Goal: Information Seeking & Learning: Learn about a topic

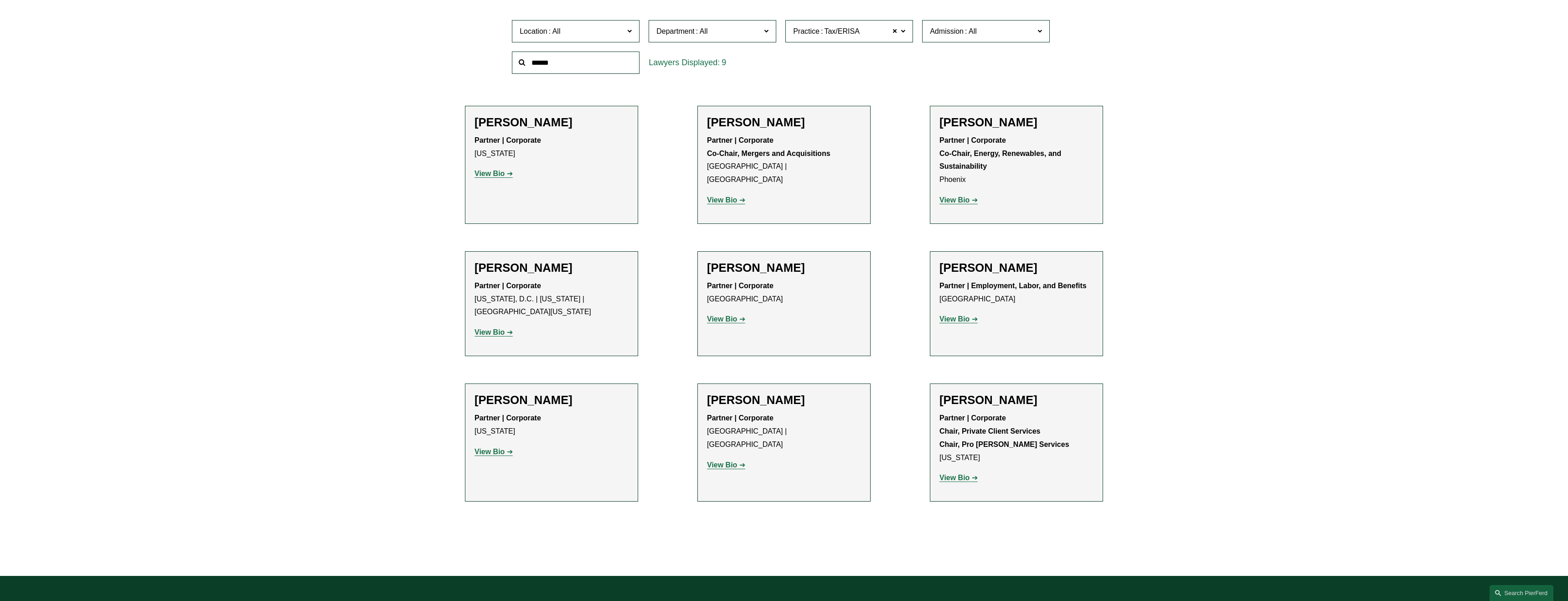
scroll to position [362, 0]
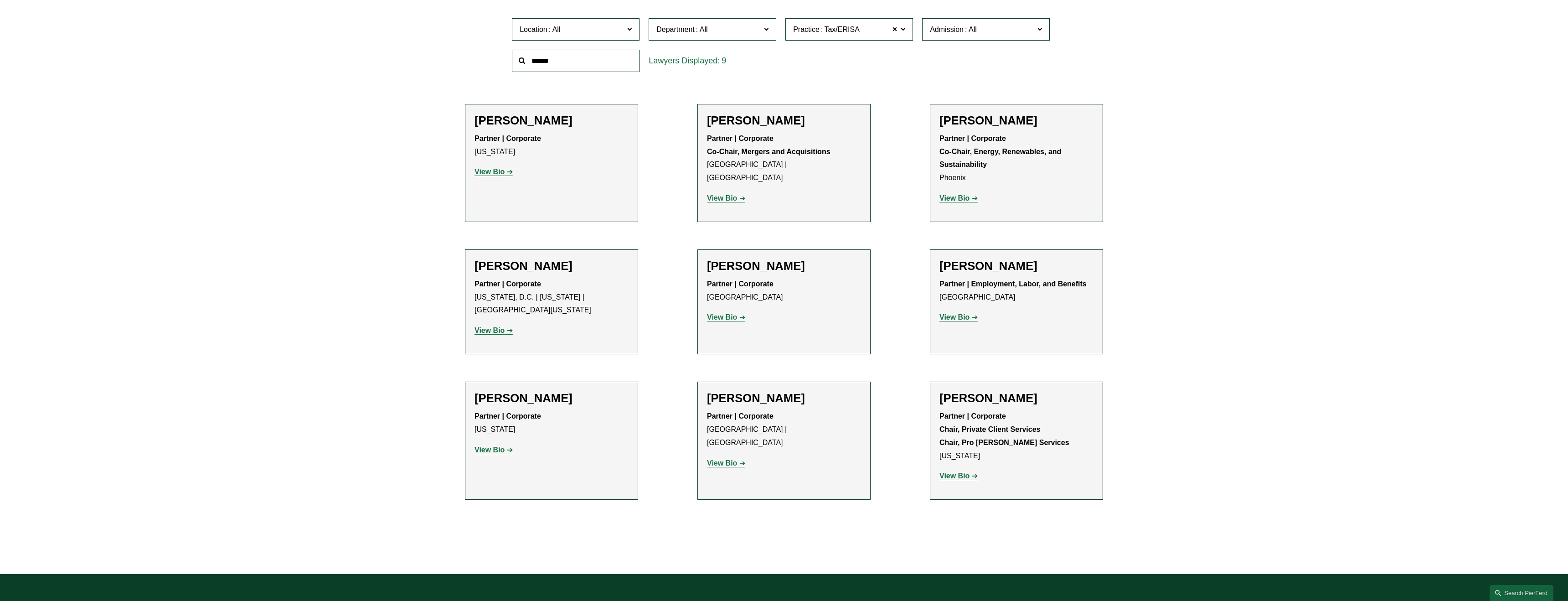
click at [769, 28] on label "Department" at bounding box center [713, 29] width 128 height 23
click at [769, 28] on label "Department" at bounding box center [713, 29] width 128 height 23
click at [503, 170] on strong "View Bio" at bounding box center [489, 172] width 30 height 8
click at [716, 315] on strong "View Bio" at bounding box center [721, 317] width 30 height 8
click at [732, 459] on strong "View Bio" at bounding box center [721, 463] width 30 height 8
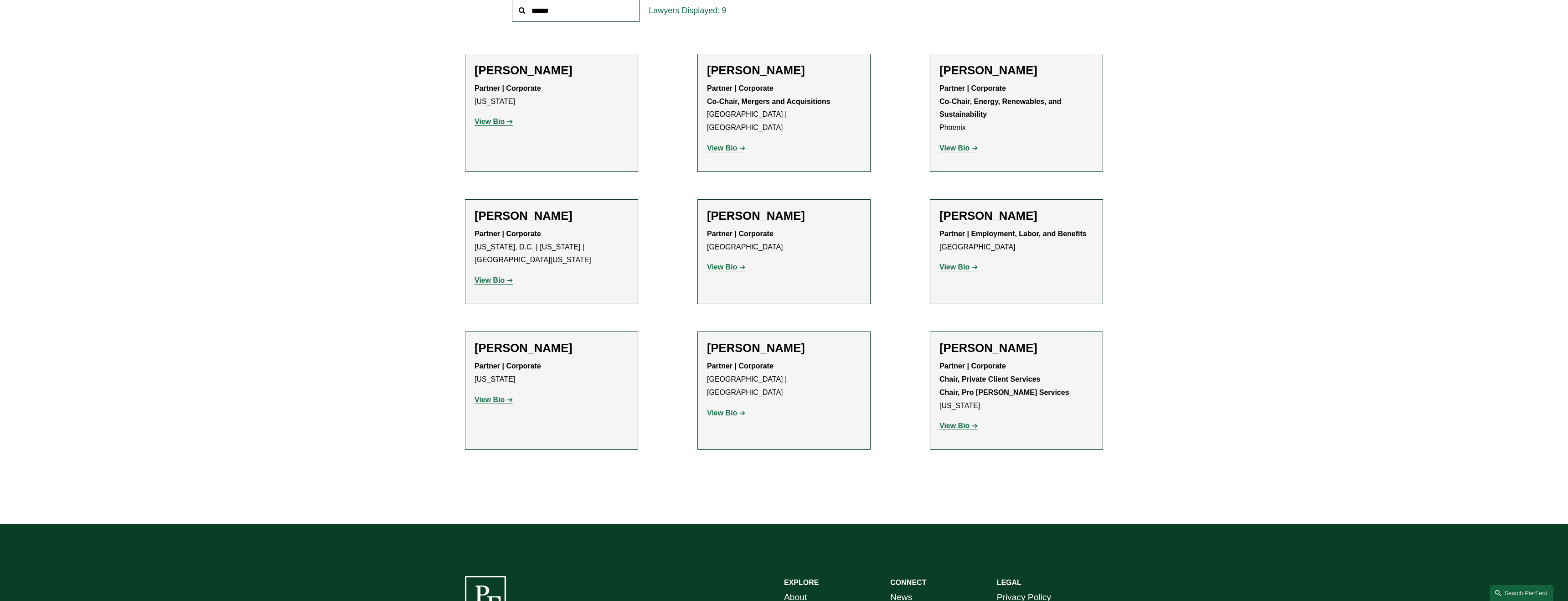
scroll to position [413, 0]
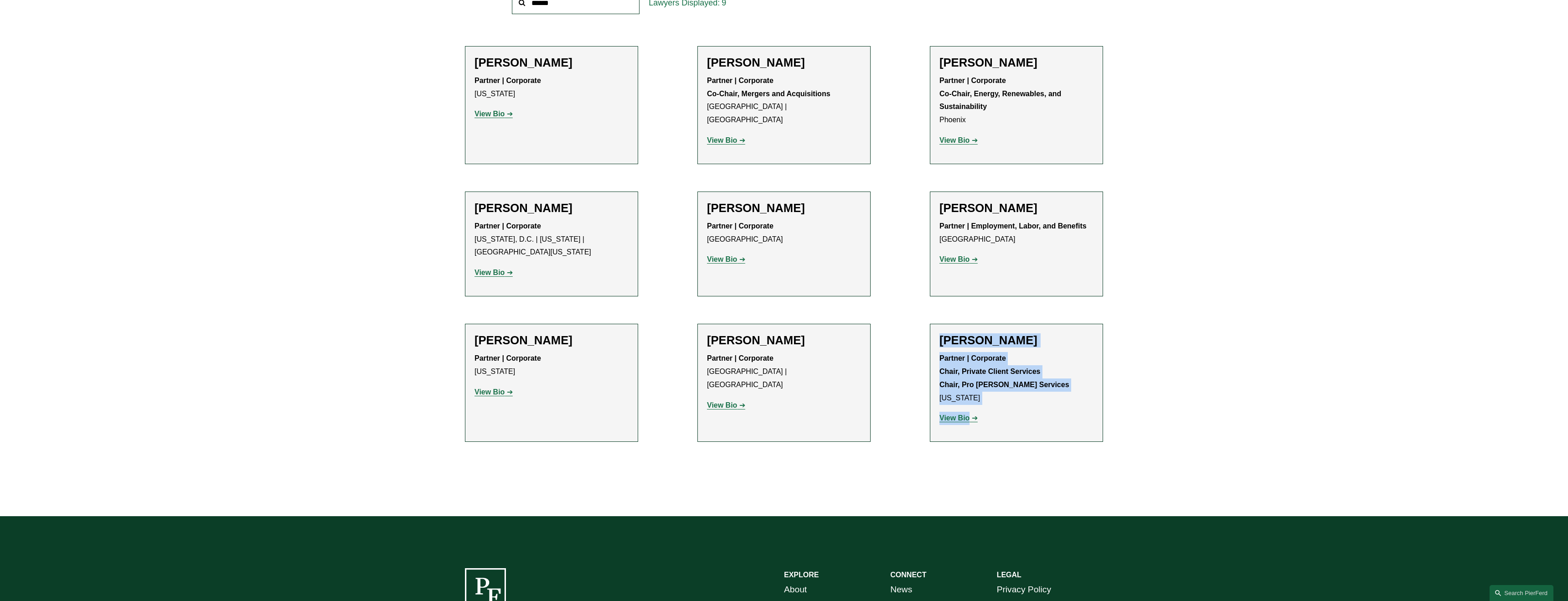
click at [892, 387] on ul "Filter Location All Atlanta Austin Boston Charlotte Chicago Cincinnati Clevelan…" at bounding box center [784, 199] width 732 height 541
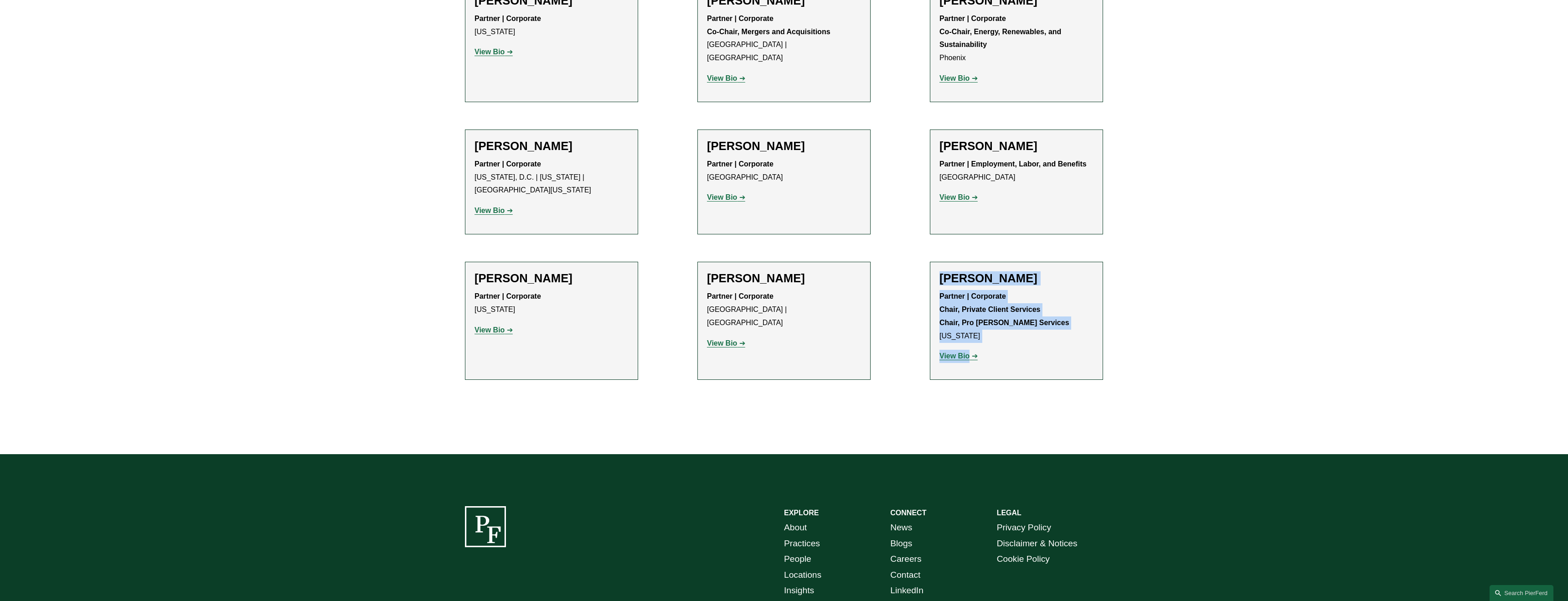
scroll to position [499, 0]
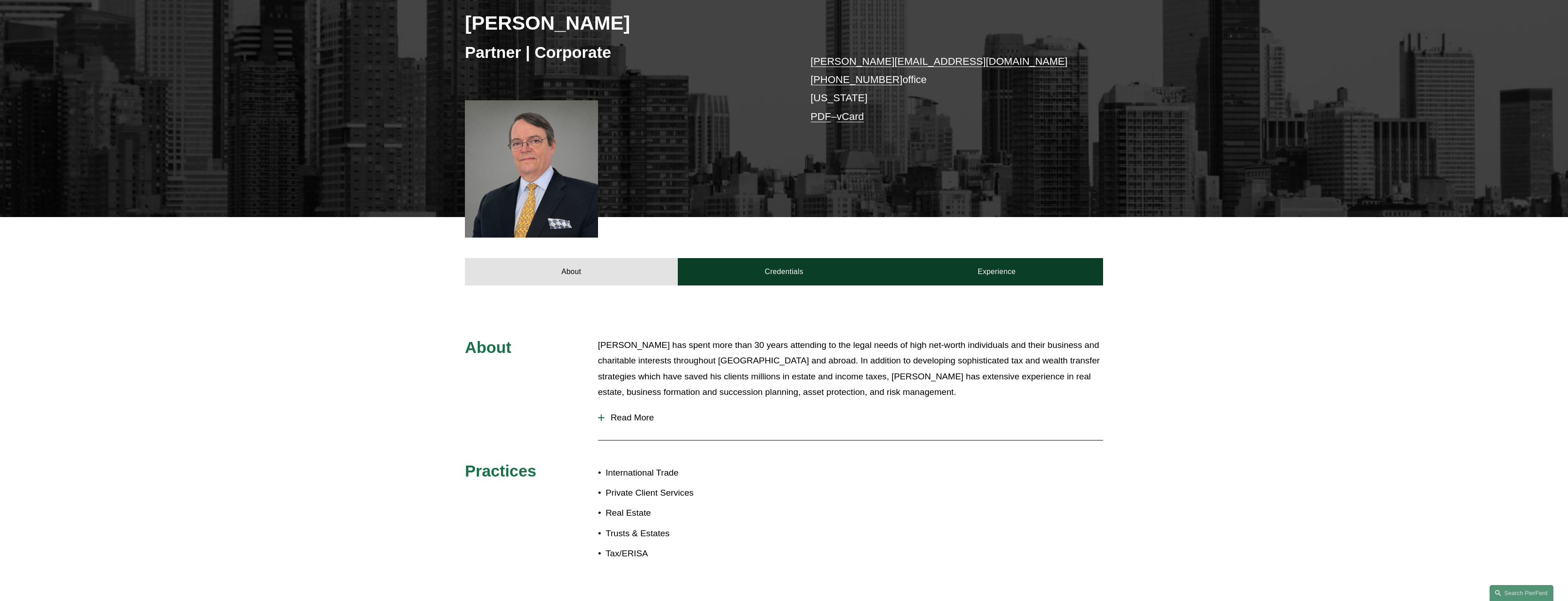
scroll to position [170, 0]
click at [612, 414] on span "Read More" at bounding box center [853, 417] width 499 height 10
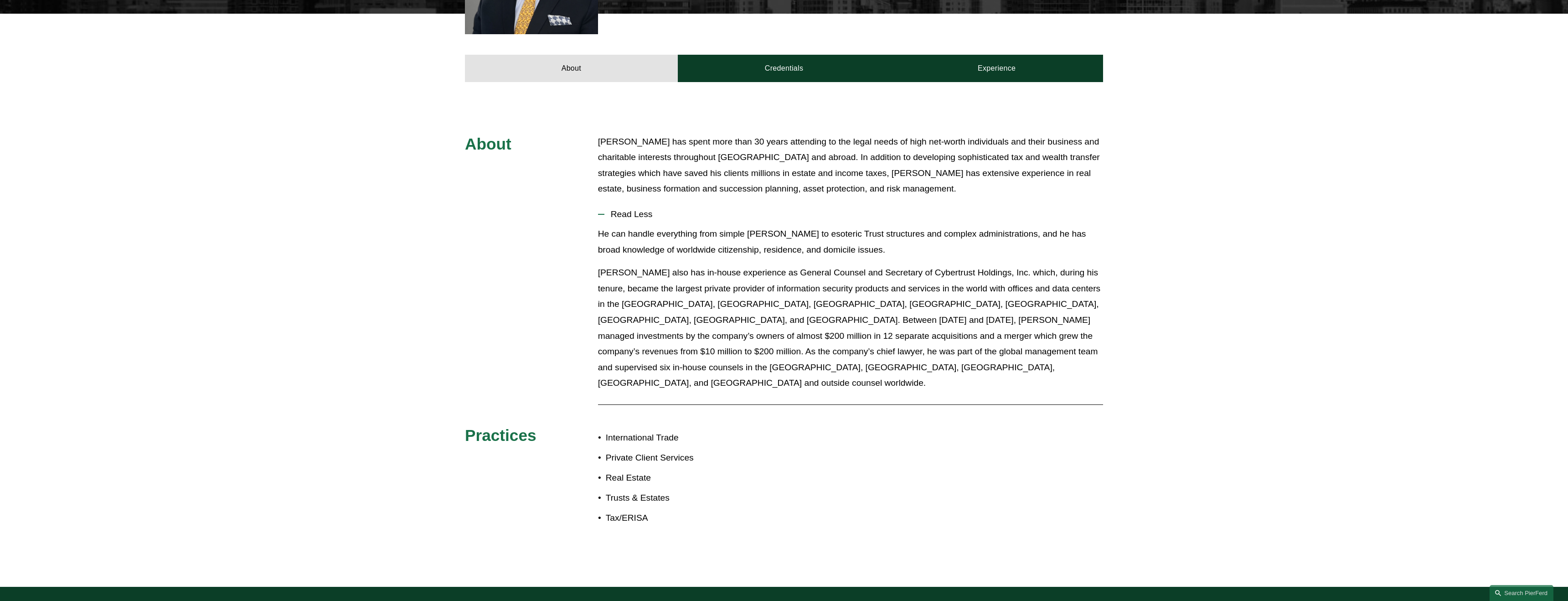
scroll to position [374, 0]
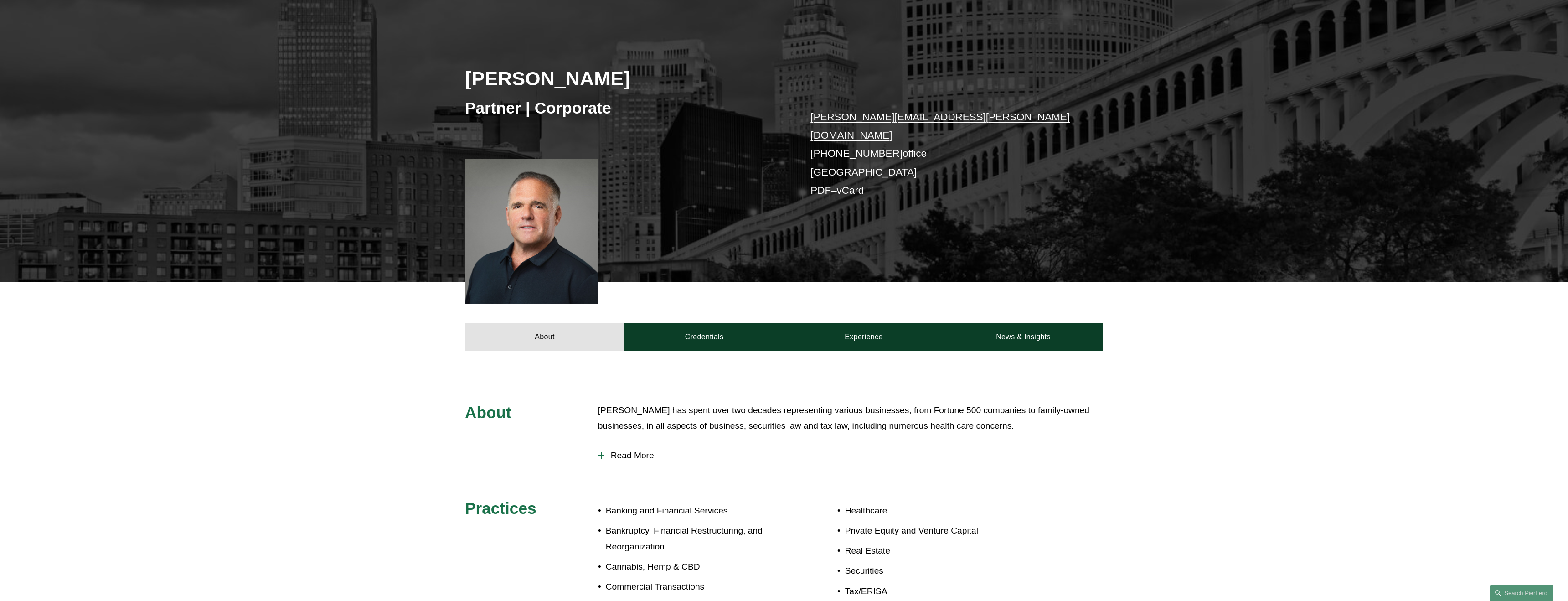
scroll to position [117, 0]
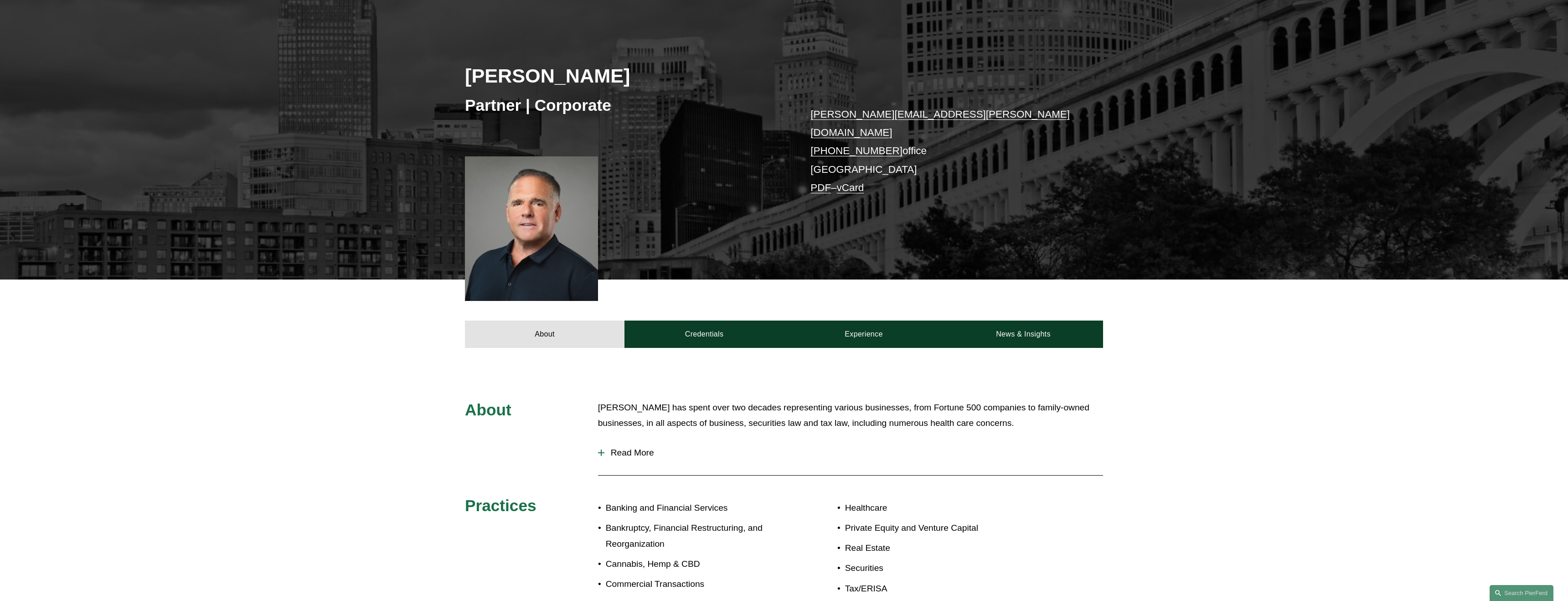
click at [636, 448] on span "Read More" at bounding box center [853, 452] width 499 height 10
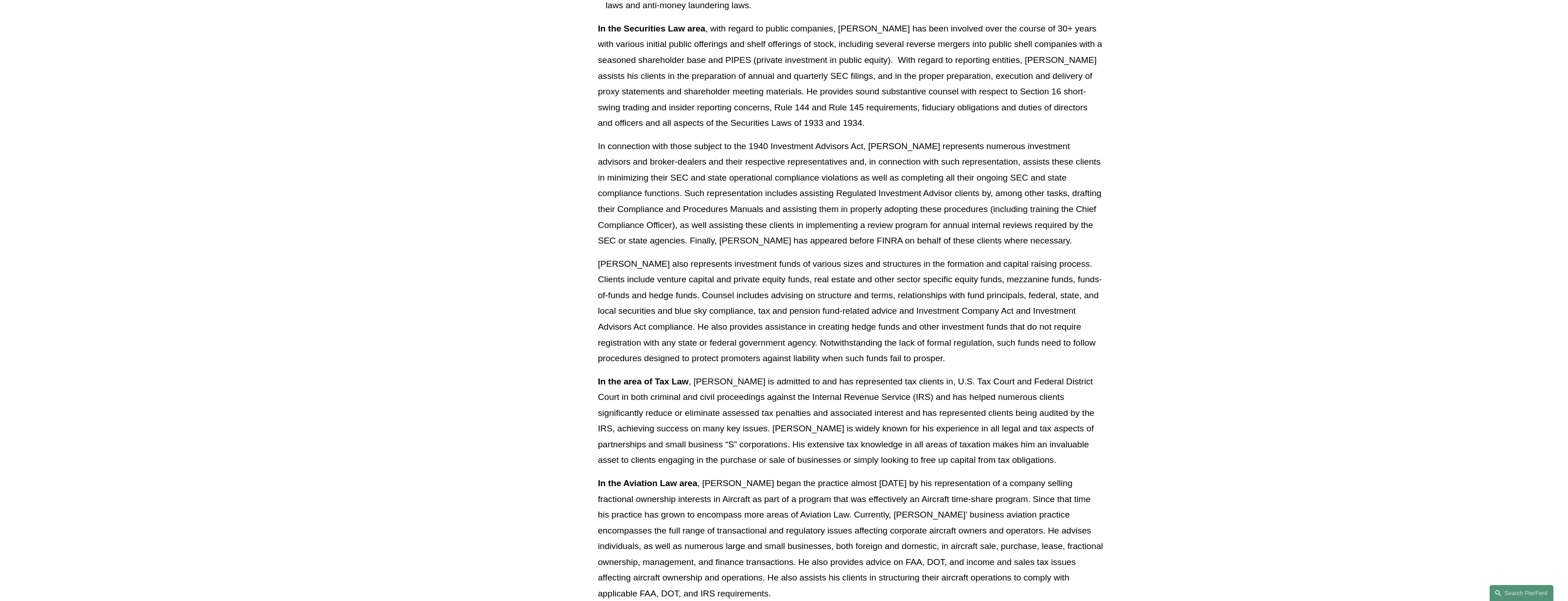
scroll to position [844, 0]
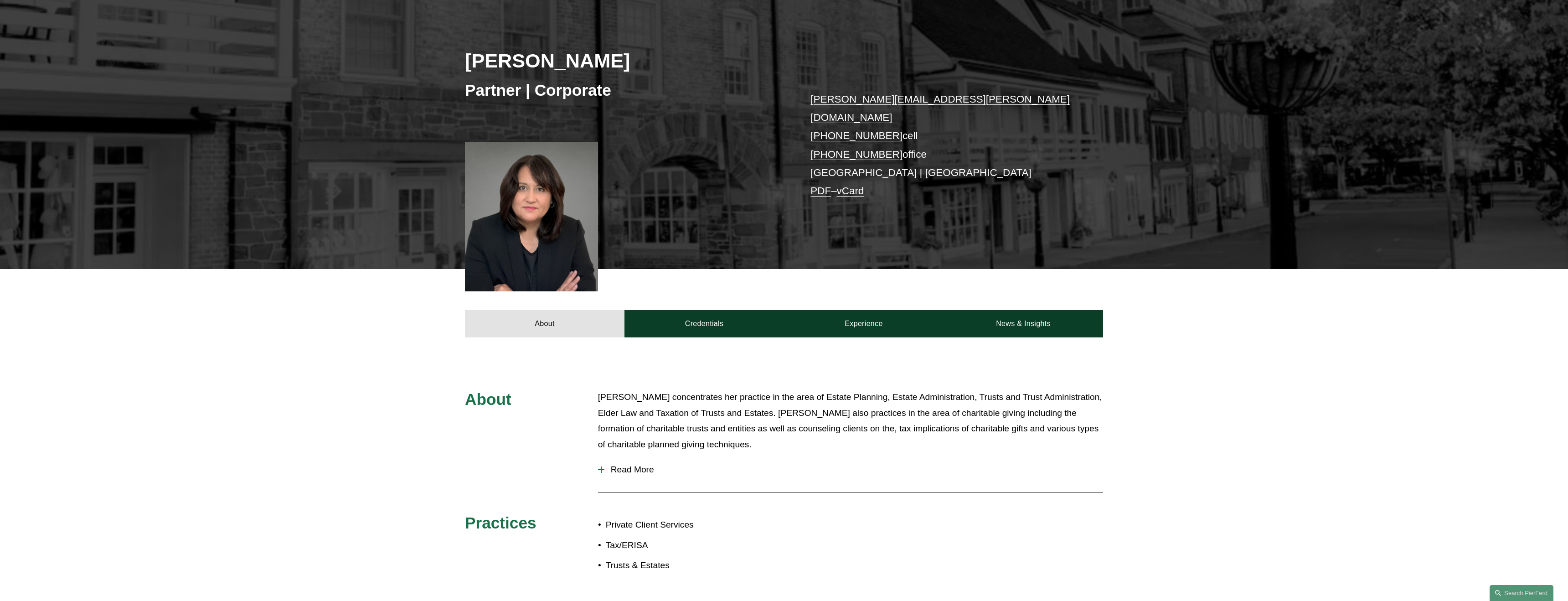
scroll to position [154, 0]
